Goal: Task Accomplishment & Management: Complete application form

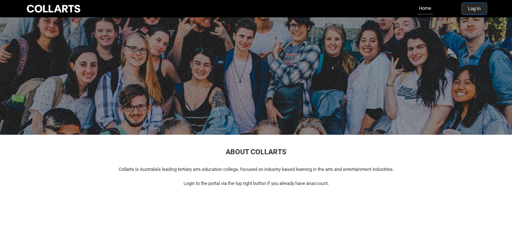
click at [472, 4] on button "Log In" at bounding box center [474, 9] width 25 height 12
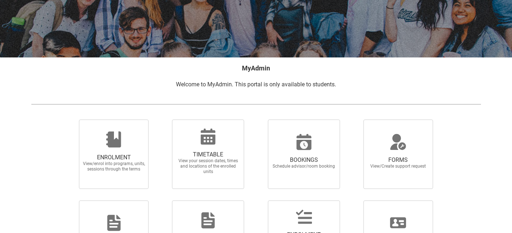
scroll to position [91, 0]
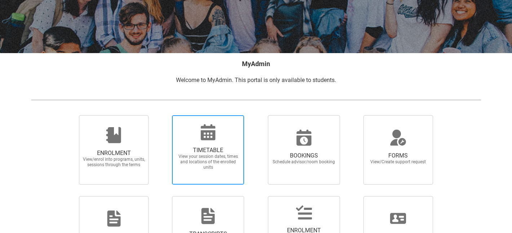
click at [217, 156] on span "View your session dates, times and locations of the enrolled units" at bounding box center [207, 162] width 63 height 16
click at [163, 115] on input "TIMETABLE View your session dates, times and locations of the enrolled units" at bounding box center [163, 115] width 0 height 0
radio input "true"
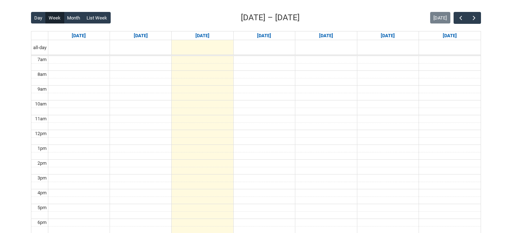
scroll to position [159, 0]
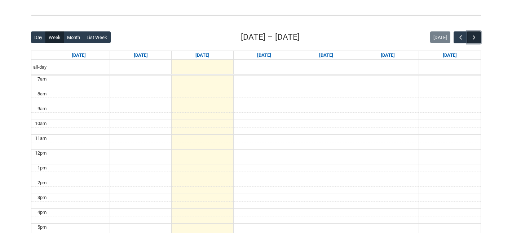
click at [472, 34] on span "button" at bounding box center [474, 37] width 7 height 7
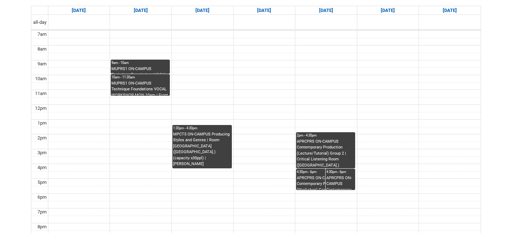
scroll to position [218, 0]
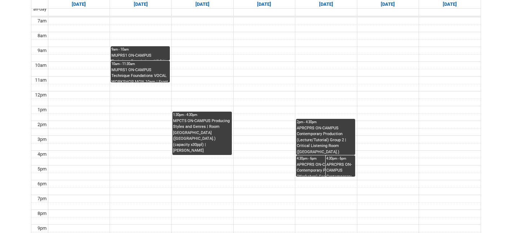
click at [149, 51] on div "9am - 10am" at bounding box center [140, 49] width 58 height 5
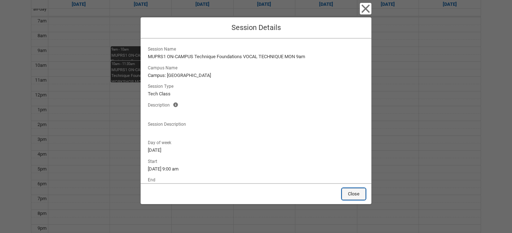
click at [361, 192] on button "Close" at bounding box center [354, 194] width 24 height 12
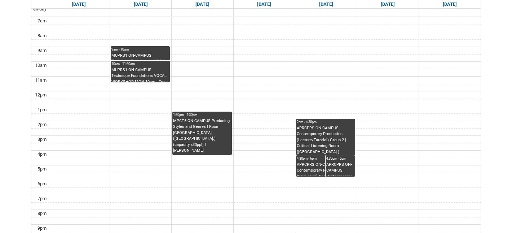
click at [130, 73] on div "MUPRS1 ON-CAMPUS Technique Foundations VOCAL WORKSHOP MON 10am | Front space ([…" at bounding box center [140, 74] width 58 height 15
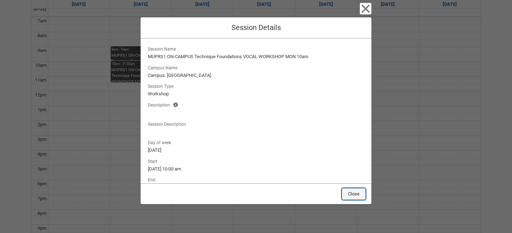
click at [350, 192] on button "Close" at bounding box center [354, 194] width 24 height 12
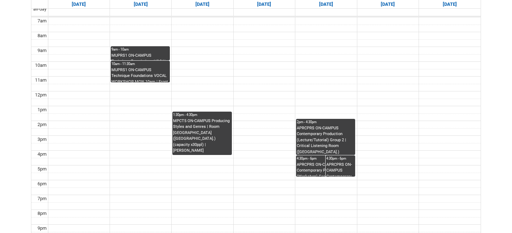
click at [184, 148] on div "MPCT5 ON-CAMPUS Producing Styles and Genres | Room [GEOGRAPHIC_DATA] ([GEOGRAPH…" at bounding box center [202, 136] width 58 height 37
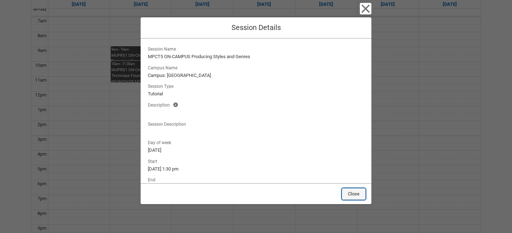
click at [347, 191] on button "Close" at bounding box center [354, 194] width 24 height 12
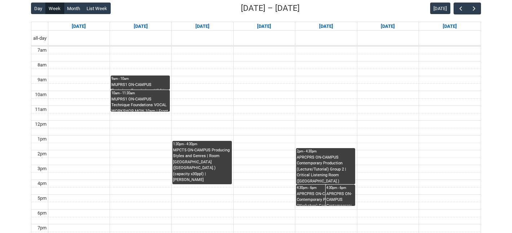
scroll to position [193, 0]
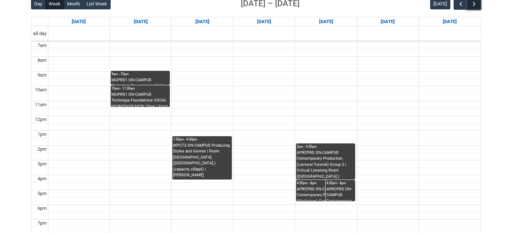
click at [469, 6] on button "button" at bounding box center [475, 4] width 14 height 12
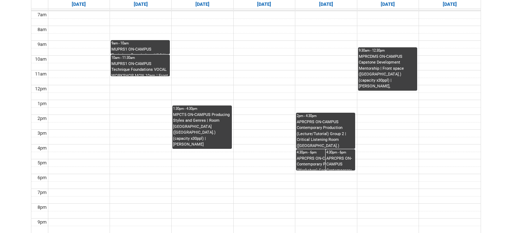
scroll to position [221, 0]
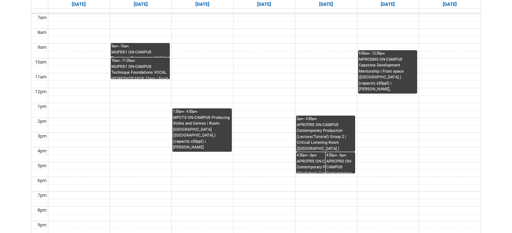
click at [333, 164] on div "APRCPRS ON-CAMPUS Contemporary Production (Workshop) Group 2 | Studio 1 (Wellin…" at bounding box center [340, 165] width 28 height 15
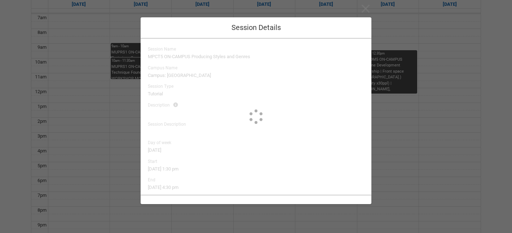
type input "Luke Cincotta"
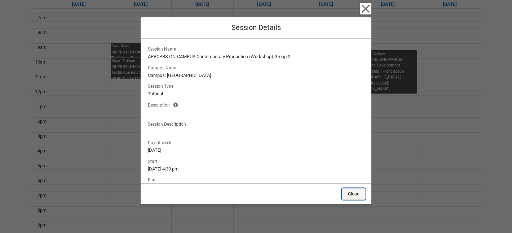
click at [352, 193] on button "Close" at bounding box center [354, 194] width 24 height 12
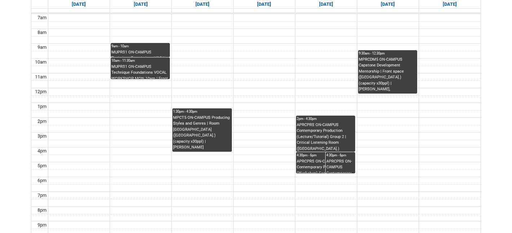
click at [314, 140] on div "APRCPRS ON-CAMPUS Contemporary Production (Lecture/Tutorial) Group 2 | Critical…" at bounding box center [326, 137] width 58 height 30
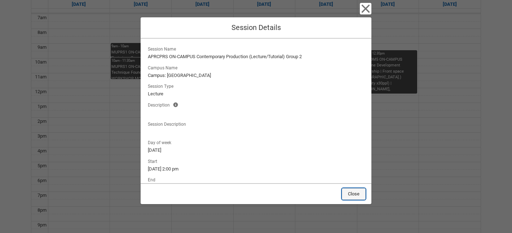
click at [350, 196] on button "Close" at bounding box center [354, 194] width 24 height 12
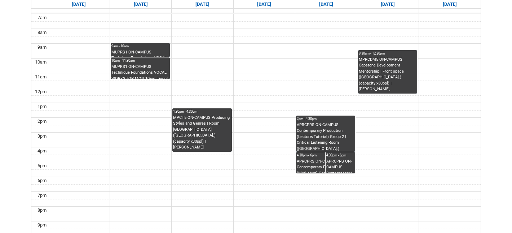
click at [338, 131] on div "APRCPRS ON-CAMPUS Contemporary Production (Lecture/Tutorial) Group 2 | Critical…" at bounding box center [326, 137] width 58 height 30
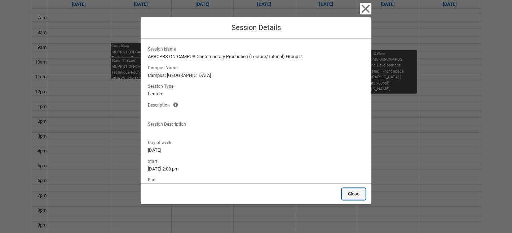
click at [360, 193] on button "Close" at bounding box center [354, 194] width 24 height 12
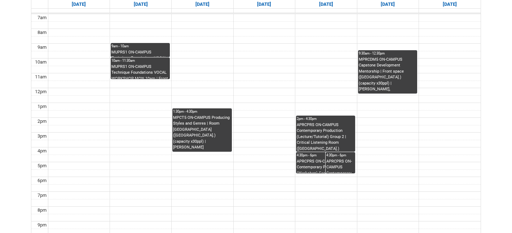
click at [338, 127] on div "APRCPRS ON-CAMPUS Contemporary Production (Lecture/Tutorial) Group 2 | Critical…" at bounding box center [326, 137] width 58 height 30
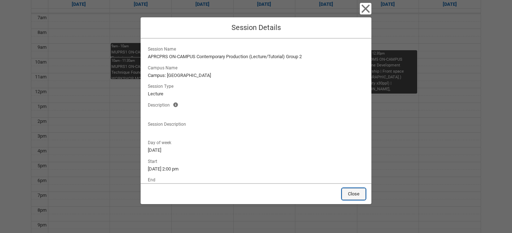
click at [360, 195] on button "Close" at bounding box center [354, 194] width 24 height 12
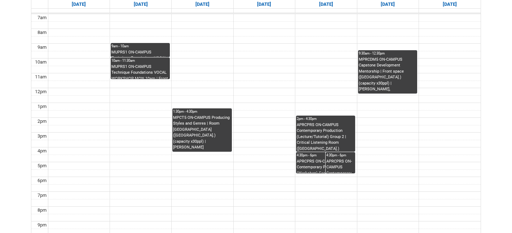
click at [363, 184] on td at bounding box center [264, 188] width 433 height 8
click at [308, 165] on div "APRCPRS ON-CAMPUS Contemporary Production (Workshop) Group 2 | Room 206 Lab (We…" at bounding box center [326, 165] width 58 height 15
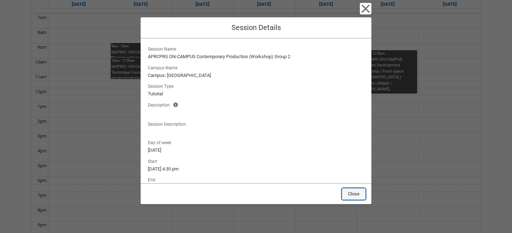
click at [358, 194] on button "Close" at bounding box center [354, 194] width 24 height 12
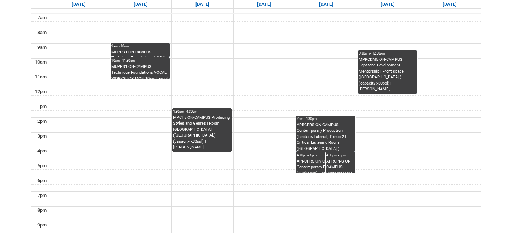
click at [332, 128] on div "APRCPRS ON-CAMPUS Contemporary Production (Lecture/Tutorial) Group 2 | Critical…" at bounding box center [326, 137] width 58 height 30
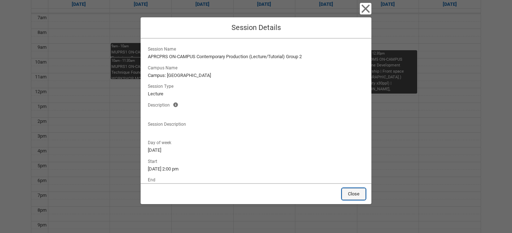
click at [356, 196] on button "Close" at bounding box center [354, 194] width 24 height 12
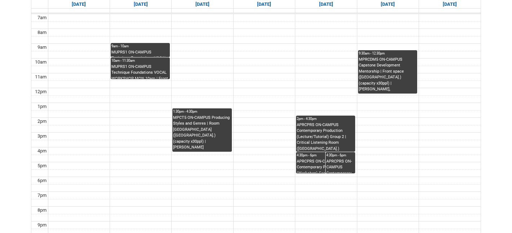
click at [320, 162] on div "APRCPRS ON-CAMPUS Contemporary Production (Workshop) Group 2 | Room 206 Lab (We…" at bounding box center [326, 165] width 58 height 15
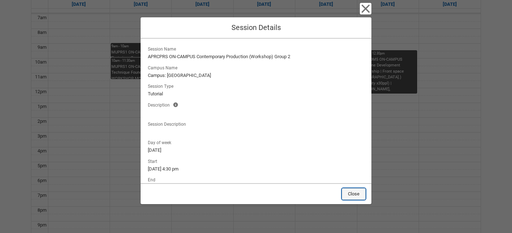
click at [350, 198] on button "Close" at bounding box center [354, 194] width 24 height 12
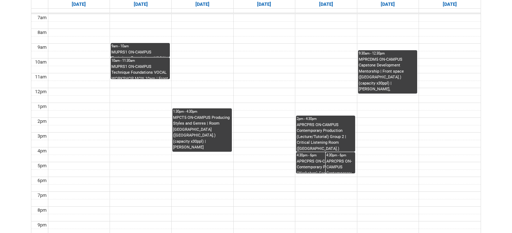
click at [306, 164] on div "APRCPRS ON-CAMPUS Contemporary Production (Workshop) Group 2 | Room 206 Lab (We…" at bounding box center [326, 165] width 58 height 15
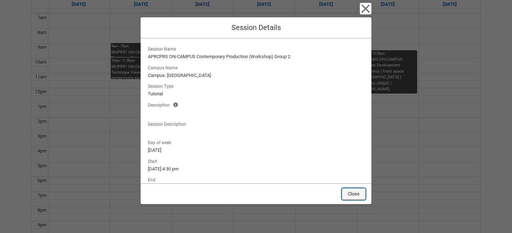
click at [359, 193] on button "Close" at bounding box center [354, 194] width 24 height 12
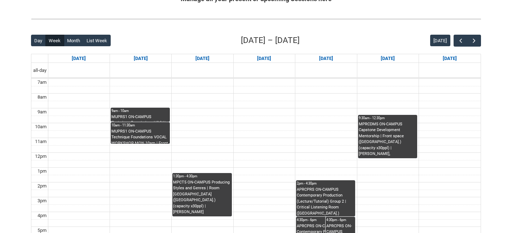
scroll to position [148, 0]
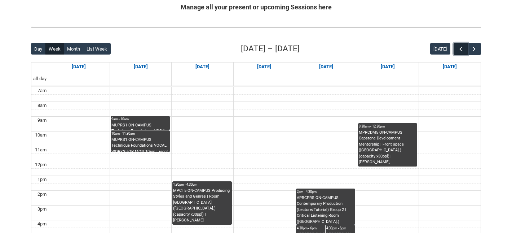
click at [461, 48] on span "button" at bounding box center [460, 48] width 7 height 7
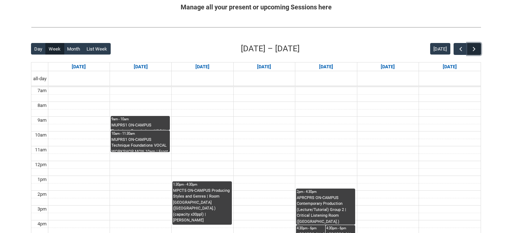
click at [474, 49] on span "button" at bounding box center [474, 48] width 7 height 7
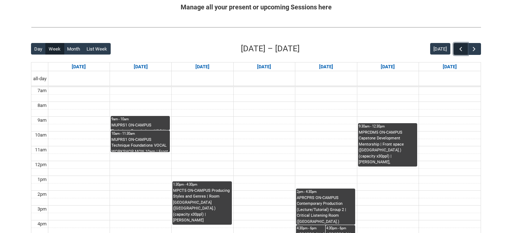
click at [456, 52] on button "button" at bounding box center [461, 49] width 14 height 12
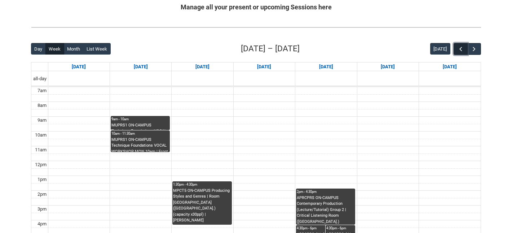
click at [456, 52] on button "button" at bounding box center [461, 49] width 14 height 12
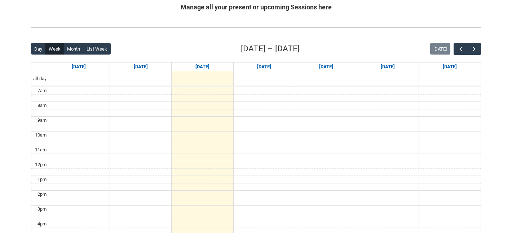
click at [483, 51] on div "Back Loading... This page should update in a few seconds... Day Week Month List…" at bounding box center [256, 183] width 462 height 293
click at [473, 47] on span "button" at bounding box center [474, 48] width 7 height 7
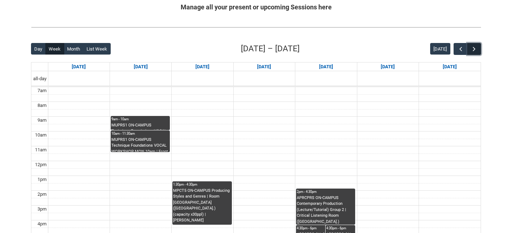
click at [473, 47] on span "button" at bounding box center [474, 48] width 7 height 7
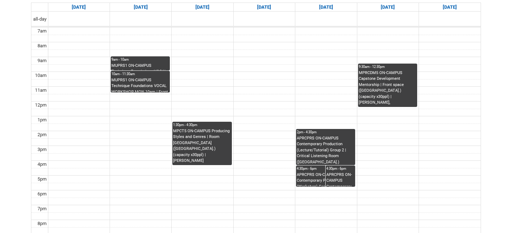
scroll to position [208, 0]
click at [399, 138] on td at bounding box center [264, 142] width 433 height 8
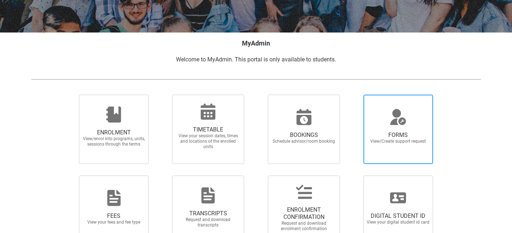
scroll to position [112, 0]
click at [392, 158] on span "FORMS View/Create support request" at bounding box center [399, 129] width 70 height 69
click at [355, 95] on input "FORMS View/Create support request" at bounding box center [355, 94] width 0 height 0
radio input "true"
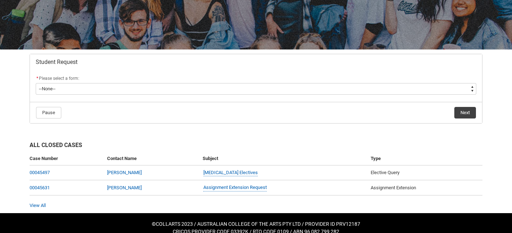
scroll to position [102, 0]
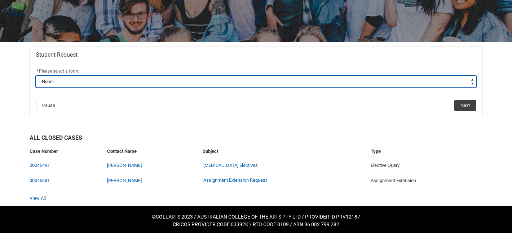
click at [262, 78] on select "--None-- Academic Transcript Application to Appeal Assignment Extension Change …" at bounding box center [256, 82] width 441 height 12
type lightning-select "Enrolment_Variation_Choice"
click at [36, 76] on select "--None-- Academic Transcript Application to Appeal Assignment Extension Change …" at bounding box center [256, 82] width 441 height 12
select select "Enrolment_Variation_Choice"
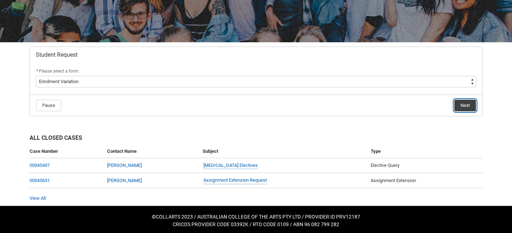
click at [464, 102] on button "Next" at bounding box center [466, 106] width 22 height 12
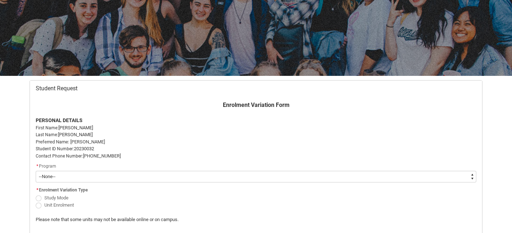
scroll to position [76, 0]
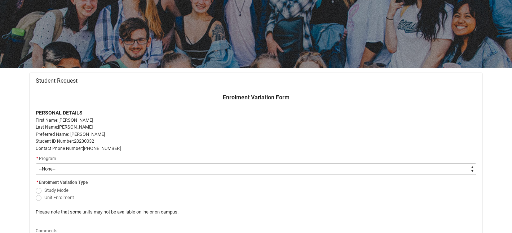
click at [65, 176] on flowruntime-screen-field "* Program * --None-- Bachelor of Music Production V2" at bounding box center [255, 165] width 449 height 23
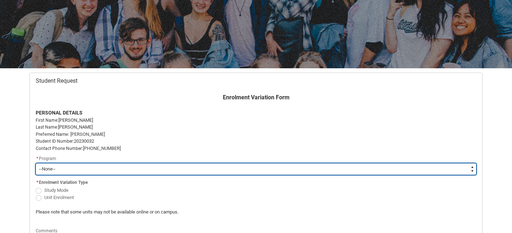
click at [61, 168] on select "--None-- Bachelor of Music Production V2" at bounding box center [256, 169] width 441 height 12
type lightning-select "recordPicklist_ProgramEnrollment.a0jOZ000003R7WmYAK"
click at [36, 163] on select "--None-- Bachelor of Music Production V2" at bounding box center [256, 169] width 441 height 12
select select "recordPicklist_ProgramEnrollment.a0jOZ000003R7WmYAK"
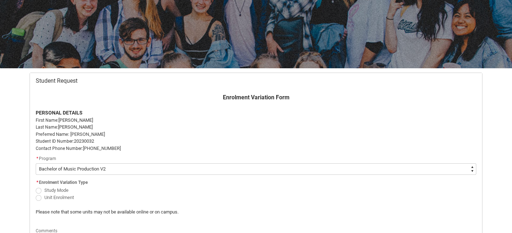
click at [38, 196] on span "Redu_Student_Request flow" at bounding box center [39, 198] width 6 height 6
click at [36, 193] on input "Unit Enrolment" at bounding box center [35, 193] width 0 height 0
radio input "true"
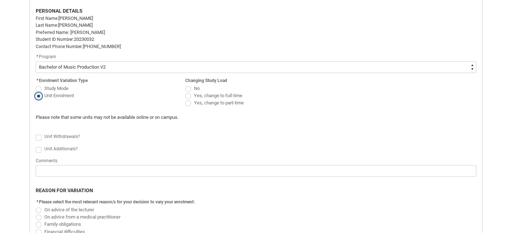
scroll to position [178, 0]
click at [190, 85] on span "Redu_Student_Request flow" at bounding box center [188, 88] width 6 height 6
click at [185, 84] on input "No" at bounding box center [185, 84] width 0 height 0
radio input "true"
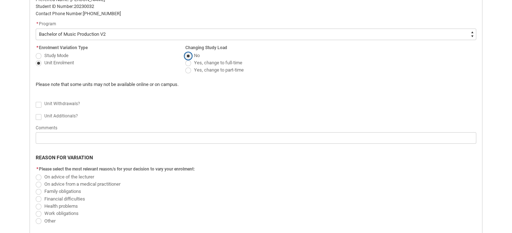
scroll to position [219, 0]
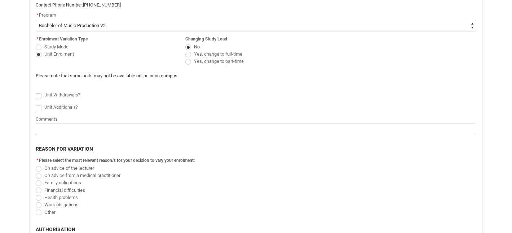
click at [38, 93] on span "Redu_Student_Request flow" at bounding box center [39, 96] width 6 height 6
click at [36, 92] on input "Redu_Student_Request flow" at bounding box center [35, 92] width 0 height 0
type lightning-input "true"
checkbox input "true"
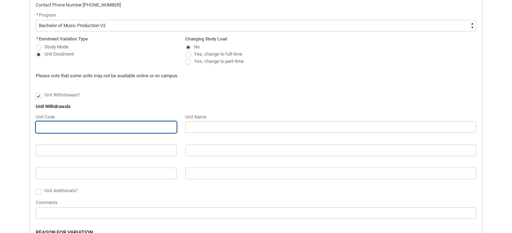
click at [54, 123] on input "Redu_Student_Request flow" at bounding box center [106, 127] width 141 height 12
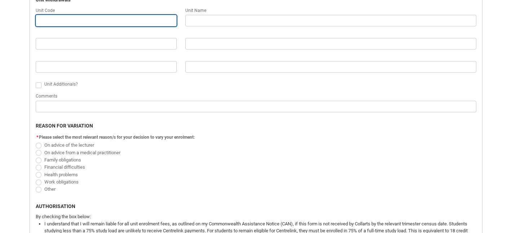
scroll to position [338, 0]
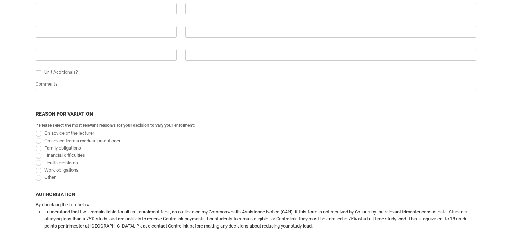
click at [37, 167] on span "Redu_Student_Request flow" at bounding box center [39, 170] width 6 height 6
click at [36, 166] on input "Work obligations" at bounding box center [35, 166] width 0 height 0
radio input "true"
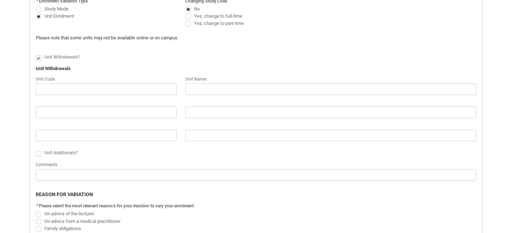
scroll to position [256, 0]
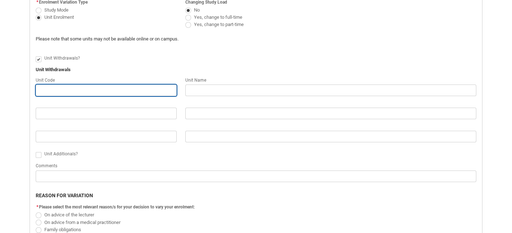
click at [63, 90] on input "Redu_Student_Request flow" at bounding box center [106, 90] width 141 height 12
type lightning-primitive-input-simple "A"
type input "A"
type lightning-primitive-input-simple "AP"
type input "AP"
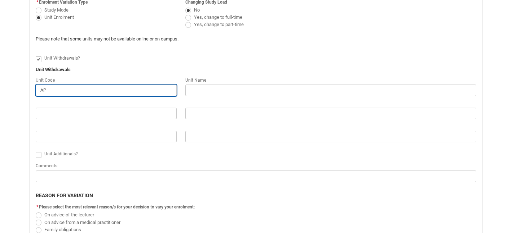
type lightning-primitive-input-simple "APR"
type input "APR"
type lightning-primitive-input-simple "APRC"
type input "APRC"
type lightning-primitive-input-simple "APRCP"
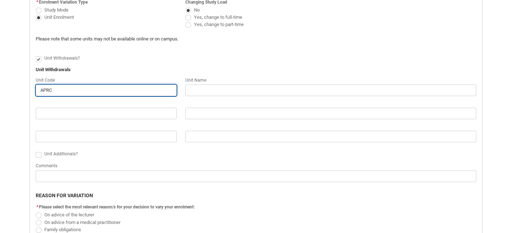
type input "APRCP"
type lightning-primitive-input-simple "APRCPR"
type input "APRCPR"
type lightning-primitive-input-simple "APRCPRS"
type input "APRCPRS"
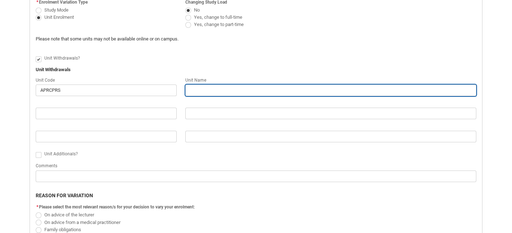
click at [224, 87] on input "Redu_Student_Request flow" at bounding box center [330, 90] width 291 height 12
type lightning-primitive-input-simple "Contemporary Production"
type input "Contemporary Production"
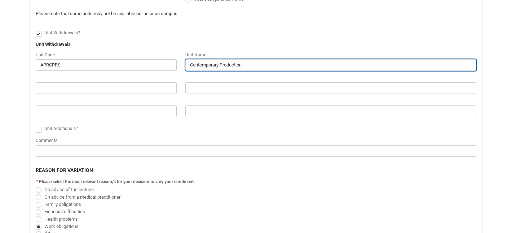
scroll to position [285, 0]
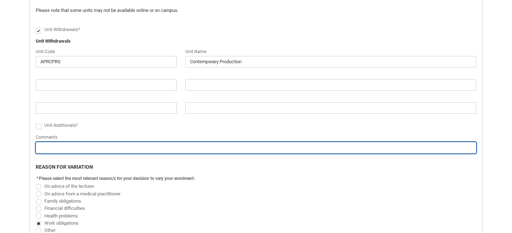
click at [122, 145] on input "Redu_Student_Request flow" at bounding box center [256, 148] width 441 height 12
type lightning-primitive-input-simple "L"
type input "L"
type lightning-primitive-input-simple "Lo"
type input "Lo"
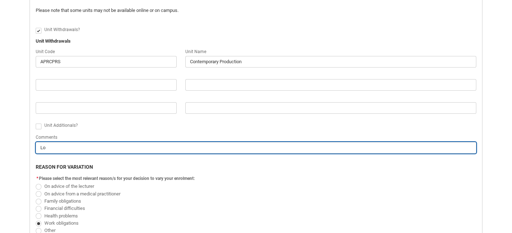
type lightning-primitive-input-simple "Loo"
type input "Loo"
type lightning-primitive-input-simple "Look"
type input "Look"
type lightning-primitive-input-simple "Looki"
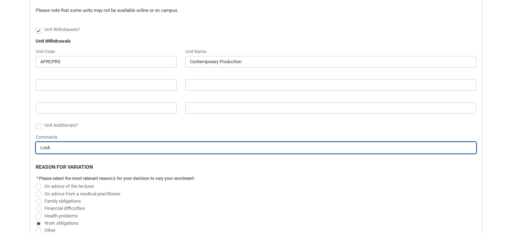
type input "Looki"
type lightning-primitive-input-simple "Lookin"
type input "Lookin"
type lightning-primitive-input-simple "Looking"
type input "Looking"
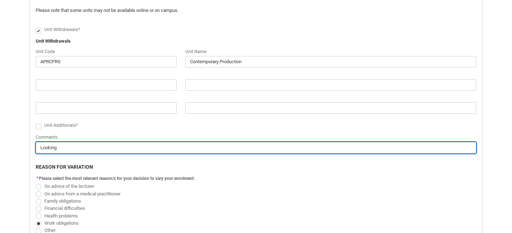
type lightning-primitive-input-simple "Looking"
type input "Looking"
type lightning-primitive-input-simple "Looking"
type input "Looking"
type lightning-primitive-input-simple "Lookin"
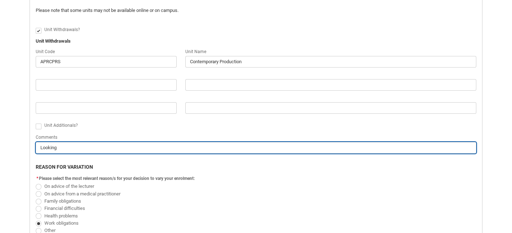
type input "Lookin"
type lightning-primitive-input-simple "Looki"
type input "Looki"
type lightning-primitive-input-simple "Look"
type input "Look"
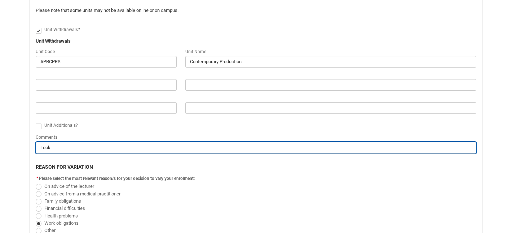
type lightning-primitive-input-simple "Loo"
type input "Loo"
type lightning-primitive-input-simple "Lo"
type input "Lo"
type lightning-primitive-input-simple "L"
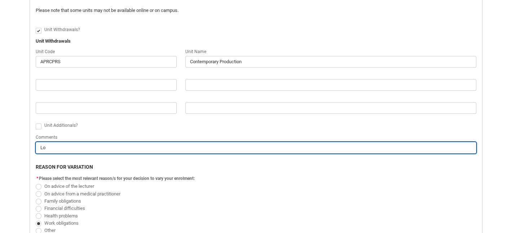
type input "L"
type lightning-primitive-input-simple "R"
type input "R"
type lightning-primitive-input-simple "Re"
type input "Re"
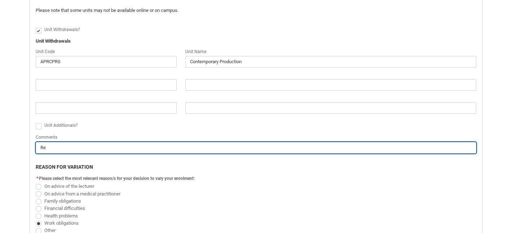
type lightning-primitive-input-simple "R"
type input "R"
type lightning-primitive-input-simple "T"
type input "T"
type lightning-primitive-input-simple "TR"
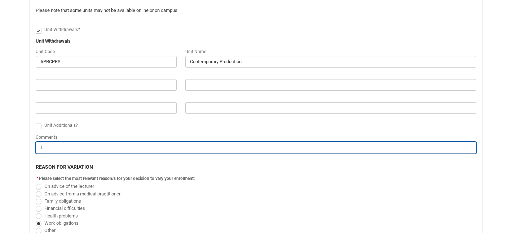
type input "TR"
type lightning-primitive-input-simple "T"
type input "T"
type lightning-primitive-input-simple "R"
type input "R"
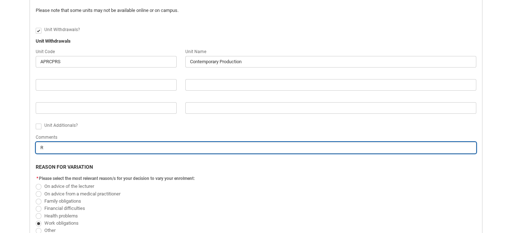
type lightning-primitive-input-simple "Re"
type input "Re"
type lightning-primitive-input-simple "Req"
type input "Req"
type lightning-primitive-input-simple "Requ"
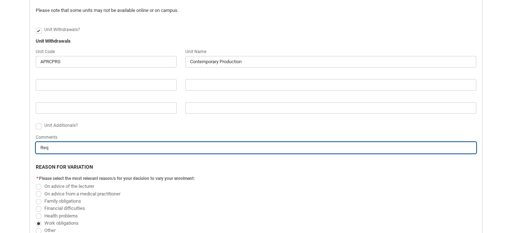
type input "Requ"
type lightning-primitive-input-simple "Reque"
type input "Reque"
type lightning-primitive-input-simple "Reques"
type input "Reques"
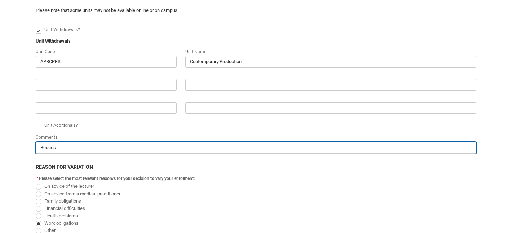
type lightning-primitive-input-simple "Request"
type input "Request"
type lightning-primitive-input-simple "Requesti"
type input "Requesti"
type lightning-primitive-input-simple "Requestin"
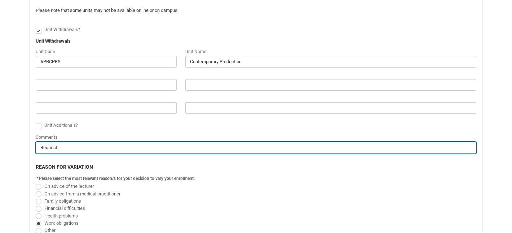
type input "Requestin"
type lightning-primitive-input-simple "Requesting"
type input "Requesting"
type lightning-primitive-input-simple "Requesting"
type input "Requesting"
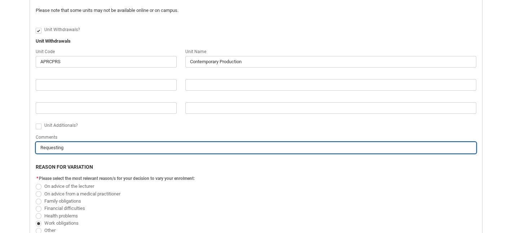
type lightning-primitive-input-simple "Requesting t"
type input "Requesting t"
type lightning-primitive-input-simple "Requesting to"
type input "Requesting to"
type lightning-primitive-input-simple "Requesting to"
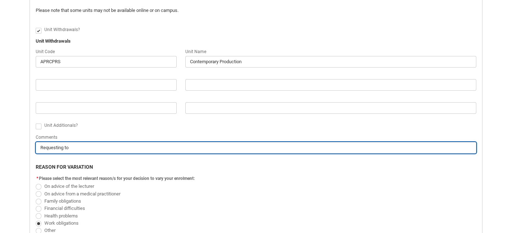
type input "Requesting to"
type lightning-primitive-input-simple "Requesting to t"
type input "Requesting to t"
type lightning-primitive-input-simple "Requesting to tr"
type input "Requesting to tr"
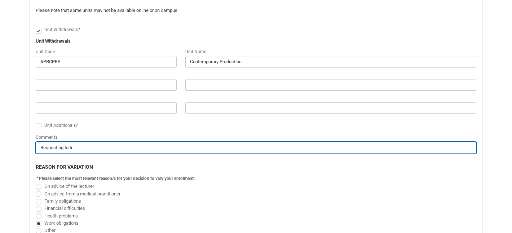
type lightning-primitive-input-simple "Requesting to tra"
type input "Requesting to tra"
type lightning-primitive-input-simple "Requesting to tran"
type input "Requesting to tran"
type lightning-primitive-input-simple "Requesting to trans"
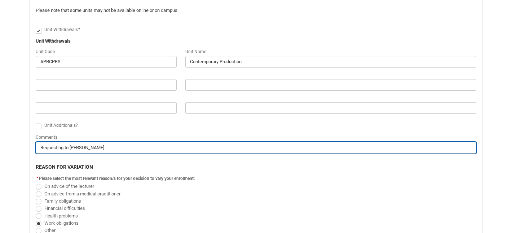
type input "Requesting to trans"
type lightning-primitive-input-simple "Requesting to transf"
type input "Requesting to transf"
type lightning-primitive-input-simple "Requesting to transfe"
type input "Requesting to transfe"
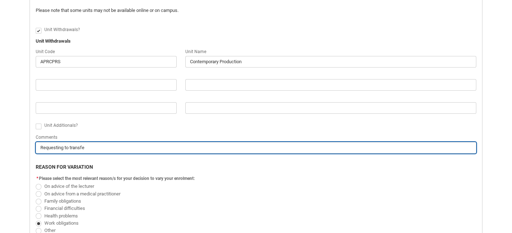
type lightning-primitive-input-simple "Requesting to transfer"
type input "Requesting to transfer"
type lightning-primitive-input-simple "Requesting to transfer"
type input "Requesting to transfer"
type lightning-primitive-input-simple "Requesting to transfer f"
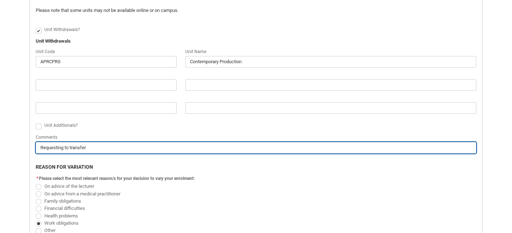
type input "Requesting to transfer f"
type lightning-primitive-input-simple "Requesting to transfer fr"
type input "Requesting to transfer fr"
type lightning-primitive-input-simple "Requesting to transfer fro"
type input "Requesting to transfer fro"
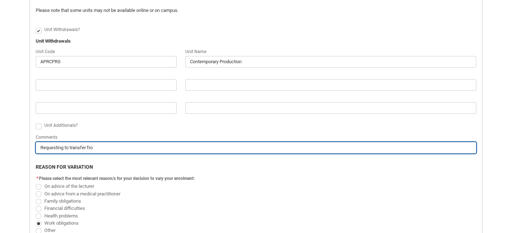
type lightning-primitive-input-simple "Requesting to transfer from"
type input "Requesting to transfer from"
type lightning-primitive-input-simple "Requesting to transfer from"
type input "Requesting to transfer from"
type lightning-primitive-input-simple "Requesting to transfer from G"
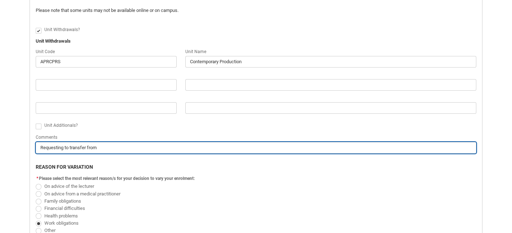
type input "Requesting to transfer from G"
type lightning-primitive-input-simple "Requesting to transfer from Gr"
type input "Requesting to transfer from Gr"
type lightning-primitive-input-simple "Requesting to transfer from Gro"
type input "Requesting to transfer from Gro"
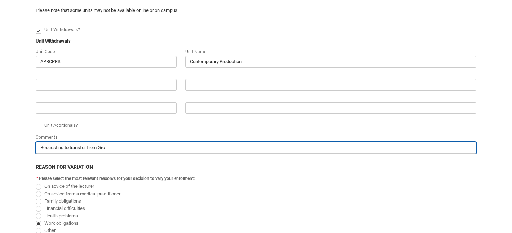
type lightning-primitive-input-simple "Requesting to transfer from Grou"
type input "Requesting to transfer from Grou"
type lightning-primitive-input-simple "Requesting to transfer from Group"
type input "Requesting to transfer from Group"
type lightning-primitive-input-simple "Requesting to transfer from Group"
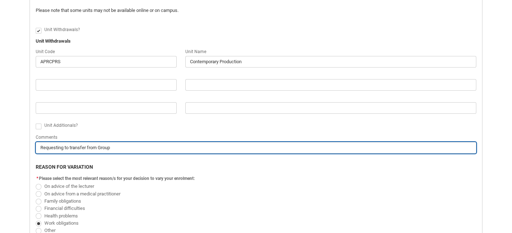
type input "Requesting to transfer from Group"
type lightning-primitive-input-simple "Requesting to transfer from Group 2"
type input "Requesting to transfer from Group 2"
type lightning-primitive-input-simple "Requesting to transfer from Group 2"
type input "Requesting to transfer from Group 2"
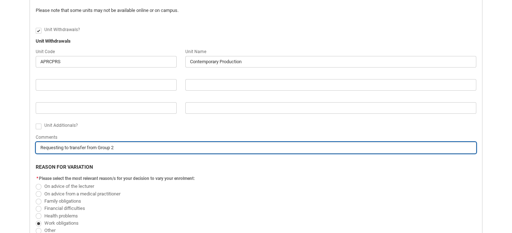
type lightning-primitive-input-simple "Requesting to transfer from Group 2 o"
type input "Requesting to transfer from Group 2 o"
type lightning-primitive-input-simple "Requesting to transfer from Group 2 on"
type input "Requesting to transfer from Group 2 on"
type lightning-primitive-input-simple "Requesting to transfer from Group 2 on"
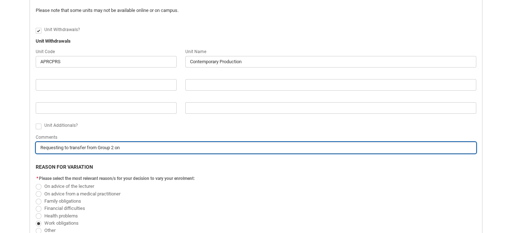
type input "Requesting to transfer from Group 2 on"
type lightning-primitive-input-simple "Requesting to transfer from Group 2 on T"
type input "Requesting to transfer from Group 2 on T"
type lightning-primitive-input-simple "Requesting to transfer from Group 2 on Th"
type input "Requesting to transfer from Group 2 on Th"
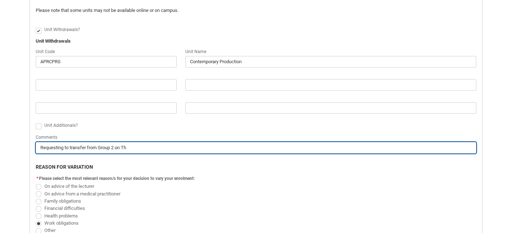
type lightning-primitive-input-simple "Requesting to transfer from Group 2 on Thu"
type input "Requesting to transfer from Group 2 on Thu"
type lightning-primitive-input-simple "Requesting to transfer from Group 2 on Thur"
type input "Requesting to transfer from Group 2 on Thur"
type lightning-primitive-input-simple "Requesting to transfer from Group 2 on Thurs"
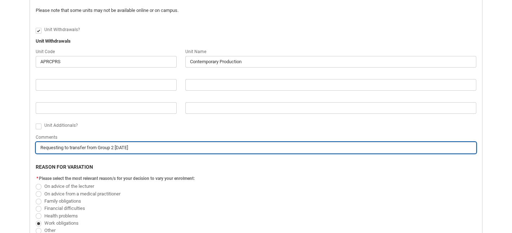
type input "Requesting to transfer from Group 2 on Thurs"
type lightning-primitive-input-simple "Requesting to transfer from Group 2 on Thursd"
type input "Requesting to transfer from Group 2 on Thursd"
type lightning-primitive-input-simple "Requesting to transfer from Group 2 on Thursda"
type input "Requesting to transfer from Group 2 on Thursda"
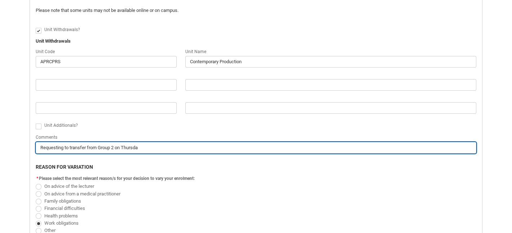
type lightning-primitive-input-simple "Requesting to transfer from Group 2 on Thursday"
type input "Requesting to transfer from Group 2 on Thursday"
type lightning-primitive-input-simple "Requesting to transfer from Group 2 on Thursday"
type input "Requesting to transfer from Group 2 on Thursday"
type lightning-primitive-input-simple "Requesting to transfer from Group 2 on Thursday t"
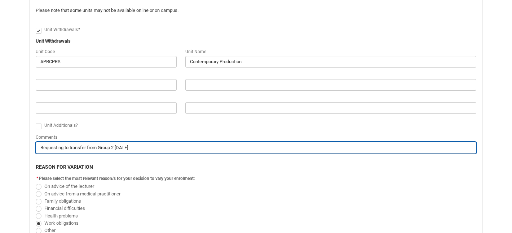
type input "Requesting to transfer from Group 2 on Thursday t"
type lightning-primitive-input-simple "Requesting to transfer from Group 2 on Thursday to"
type input "Requesting to transfer from Group 2 on Thursday to"
type lightning-primitive-input-simple "Requesting to transfer from Group 2 on Thursday to"
type input "Requesting to transfer from Group 2 on Thursday to"
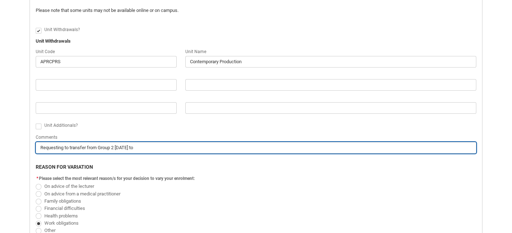
type lightning-primitive-input-simple "Requesting to transfer from Group 2 on Thursday to G"
type input "Requesting to transfer from Group 2 on Thursday to G"
type lightning-primitive-input-simple "Requesting to transfer from Group 2 on Thursday to Gr"
type input "Requesting to transfer from Group 2 on Thursday to Gr"
type lightning-primitive-input-simple "Requesting to transfer from Group 2 on Thursday to Gro"
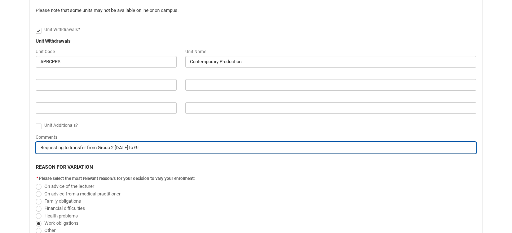
type input "Requesting to transfer from Group 2 on Thursday to Gro"
type lightning-primitive-input-simple "Requesting to transfer from Group 2 on Thursday to Grou"
type input "Requesting to transfer from Group 2 on Thursday to Grou"
type lightning-primitive-input-simple "Requesting to transfer from Group 2 on Thursday to Group"
type input "Requesting to transfer from Group 2 on Thursday to Group"
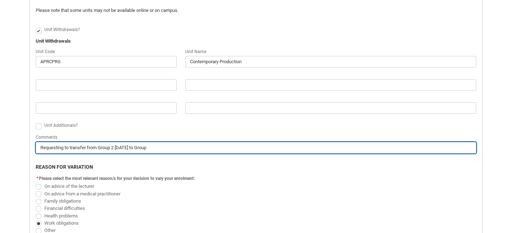
type lightning-primitive-input-simple "Requesting to transfer from Group 2 on Thursday to Group"
type input "Requesting to transfer from Group 2 on Thursday to Group"
type lightning-primitive-input-simple "Requesting to transfer from Group 2 on Thursday to Group 1"
type input "Requesting to transfer from Group 2 on Thursday to Group 1"
type lightning-primitive-input-simple "Requesting to transfer from Group 2 on Thursday to Group 1"
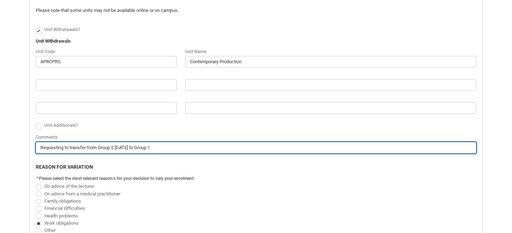
type input "Requesting to transfer from Group 2 on Thursday to Group 1"
type lightning-primitive-input-simple "Requesting to transfer from Group 2 on Thursday to Group 1 o"
type input "Requesting to transfer from Group 2 on Thursday to Group 1 o"
type lightning-primitive-input-simple "Requesting to transfer from Group 2 on Thursday to Group 1 on"
type input "Requesting to transfer from Group 2 on Thursday to Group 1 on"
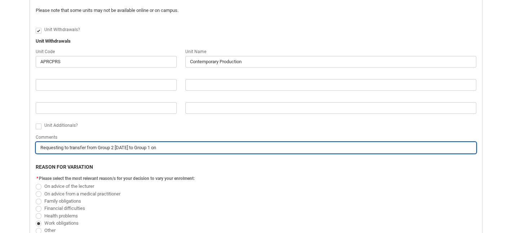
type lightning-primitive-input-simple "Requesting to transfer from Group 2 on Thursday to Group 1 on"
type input "Requesting to transfer from Group 2 on Thursday to Group 1 on"
type lightning-primitive-input-simple "Requesting to transfer from Group 2 on Thursday to Group 1 on T"
type input "Requesting to transfer from Group 2 on Thursday to Group 1 on T"
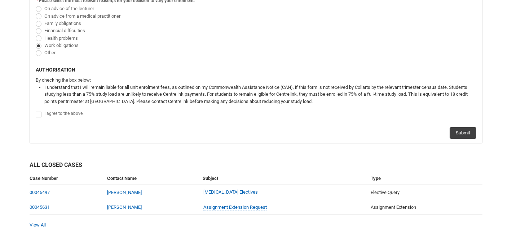
scroll to position [474, 0]
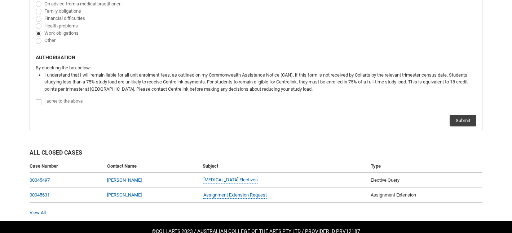
click at [40, 99] on span "Redu_Student_Request flow" at bounding box center [39, 102] width 6 height 6
click at [36, 98] on input "Redu_Student_Request flow" at bounding box center [35, 98] width 0 height 0
click at [473, 117] on button "Submit" at bounding box center [463, 121] width 27 height 12
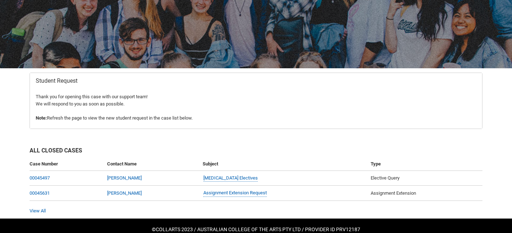
scroll to position [89, 0]
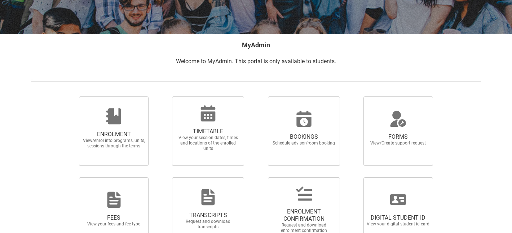
scroll to position [143, 0]
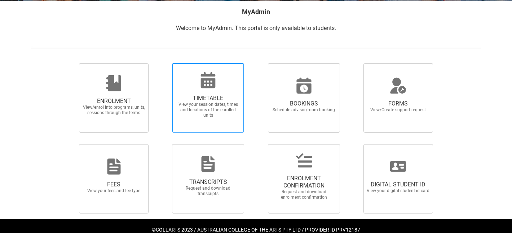
click at [203, 98] on span "TIMETABLE" at bounding box center [207, 98] width 63 height 7
click at [163, 63] on input "TIMETABLE View your session dates, times and locations of the enrolled units" at bounding box center [163, 63] width 0 height 0
radio input "true"
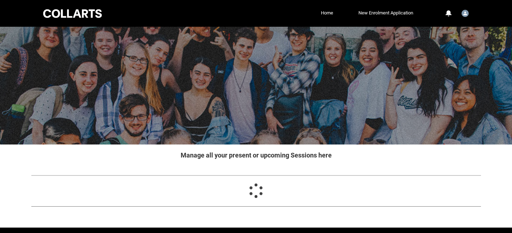
scroll to position [23, 0]
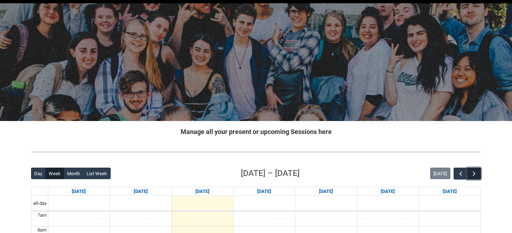
click at [472, 169] on button "button" at bounding box center [475, 173] width 14 height 12
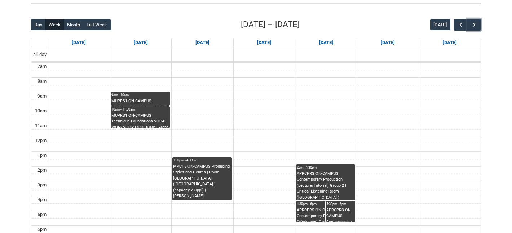
scroll to position [172, 0]
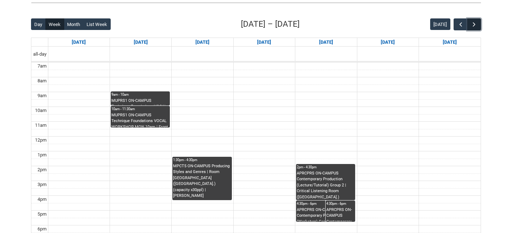
click at [469, 29] on button "button" at bounding box center [475, 24] width 14 height 12
click at [464, 27] on span "button" at bounding box center [460, 24] width 7 height 7
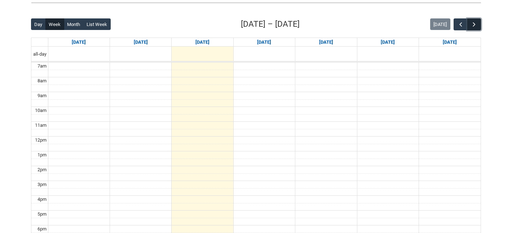
click at [475, 24] on span "button" at bounding box center [474, 24] width 7 height 7
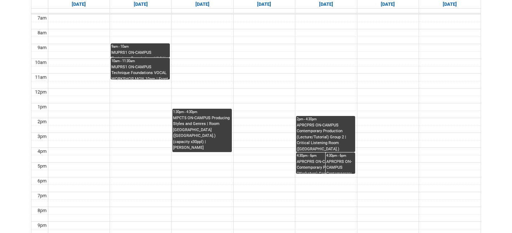
scroll to position [96, 0]
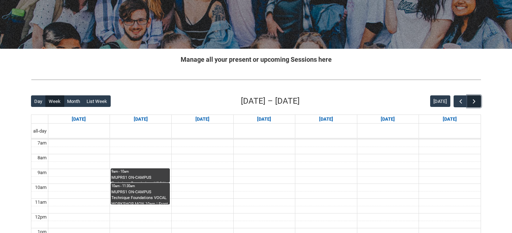
click at [475, 99] on span "button" at bounding box center [474, 101] width 7 height 7
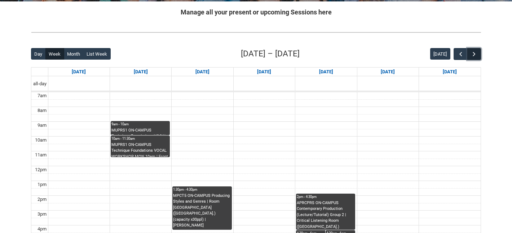
scroll to position [132, 0]
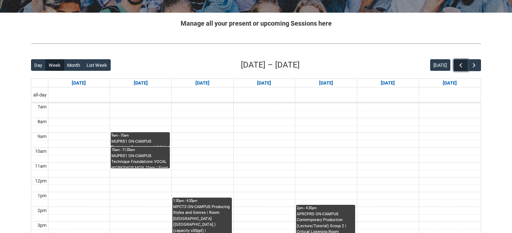
click at [463, 66] on span "button" at bounding box center [460, 65] width 7 height 7
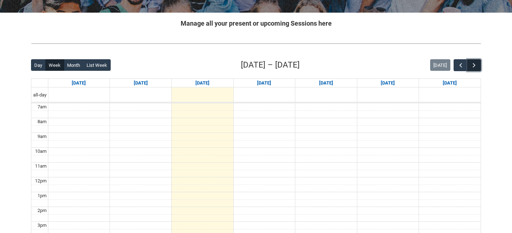
click at [474, 66] on span "button" at bounding box center [474, 65] width 7 height 7
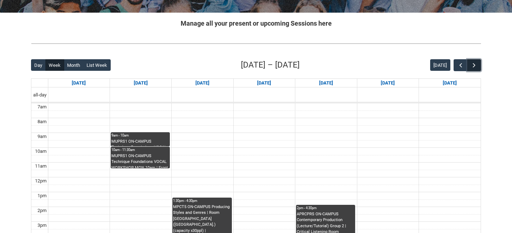
click at [474, 66] on span "button" at bounding box center [474, 65] width 7 height 7
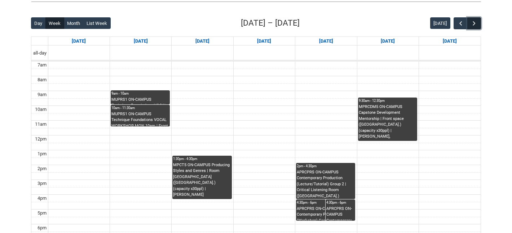
scroll to position [174, 0]
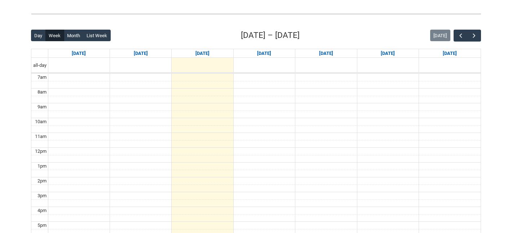
scroll to position [145, 0]
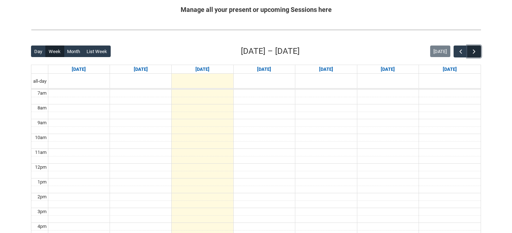
click at [476, 49] on span "button" at bounding box center [474, 51] width 7 height 7
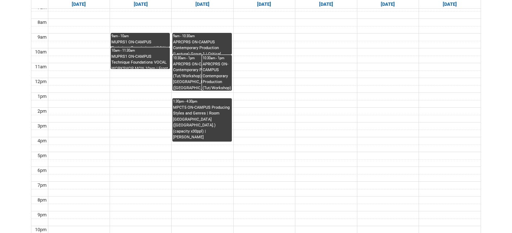
scroll to position [152, 0]
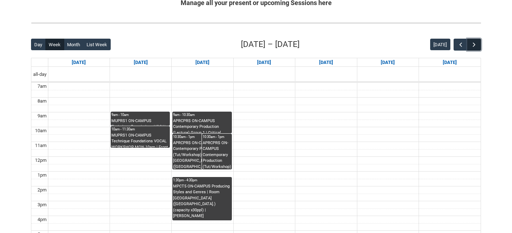
click at [476, 48] on button "button" at bounding box center [475, 45] width 14 height 12
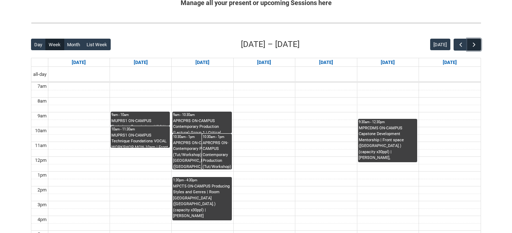
click at [476, 48] on button "button" at bounding box center [475, 45] width 14 height 12
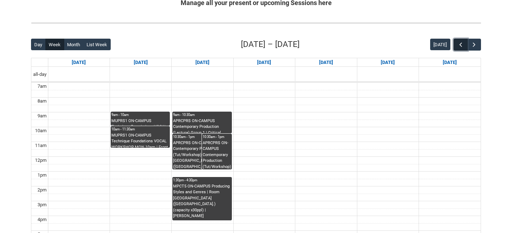
click at [458, 47] on span "button" at bounding box center [460, 44] width 7 height 7
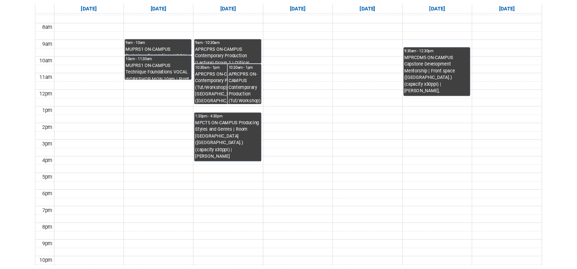
scroll to position [225, 0]
